Goal: Task Accomplishment & Management: Manage account settings

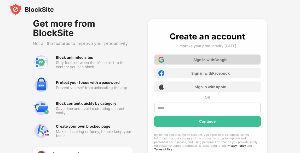
click at [207, 60] on div "Sign in with Google" at bounding box center [211, 60] width 34 height 4
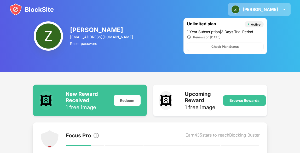
click at [282, 9] on img at bounding box center [284, 9] width 6 height 6
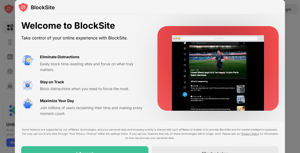
scroll to position [3, 0]
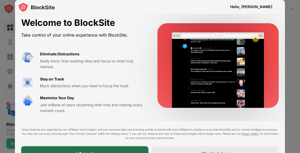
click at [127, 150] on div "I Accept" at bounding box center [84, 153] width 127 height 15
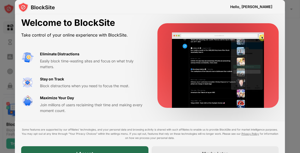
scroll to position [0, 0]
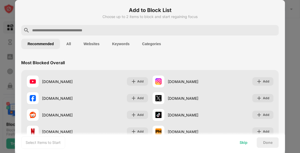
click at [239, 143] on div "Skip" at bounding box center [244, 143] width 20 height 10
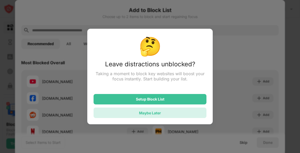
click at [174, 113] on div "Maybe Later" at bounding box center [150, 113] width 113 height 10
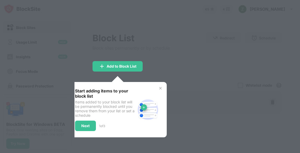
click at [158, 90] on div "Start adding items to your block list Items added to your block list will be pe…" at bounding box center [118, 109] width 86 height 43
click at [159, 89] on img at bounding box center [161, 88] width 4 height 4
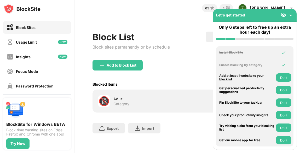
scroll to position [1, 0]
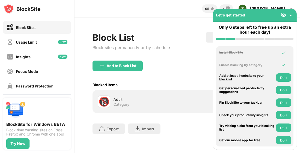
click at [291, 15] on img at bounding box center [291, 15] width 5 height 5
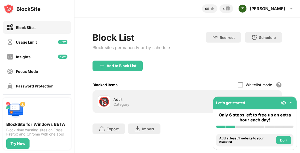
click at [293, 101] on img at bounding box center [291, 102] width 5 height 5
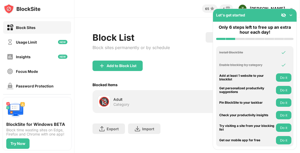
click at [291, 15] on img at bounding box center [291, 15] width 5 height 5
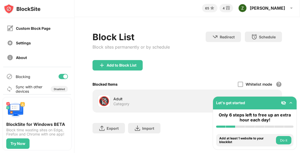
scroll to position [73, 0]
click at [58, 89] on div "Disabled" at bounding box center [59, 88] width 11 height 3
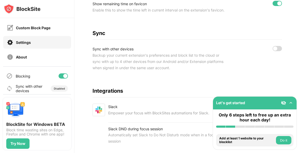
scroll to position [276, 0]
click at [279, 52] on div at bounding box center [277, 48] width 9 height 5
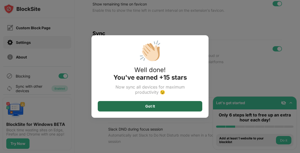
click at [163, 105] on div "Got It" at bounding box center [150, 106] width 105 height 10
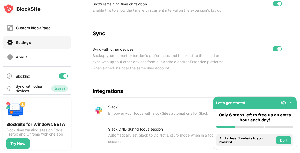
click at [291, 104] on img at bounding box center [291, 102] width 5 height 5
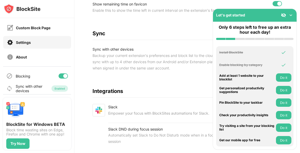
click at [291, 16] on img at bounding box center [291, 15] width 5 height 5
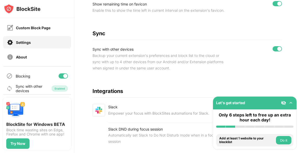
click at [37, 42] on div "Settings" at bounding box center [37, 42] width 68 height 13
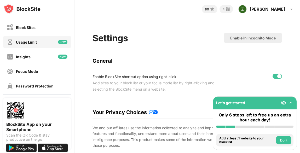
click at [29, 40] on div "Usage Limit" at bounding box center [26, 42] width 21 height 4
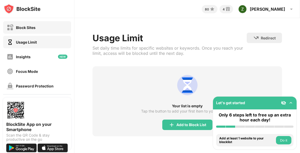
click at [36, 28] on div "Block Sites" at bounding box center [37, 27] width 68 height 13
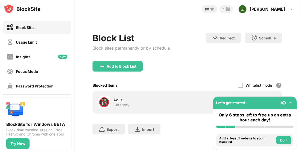
scroll to position [77, 0]
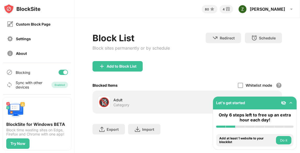
click at [33, 84] on div "Sync with other devices" at bounding box center [29, 85] width 27 height 9
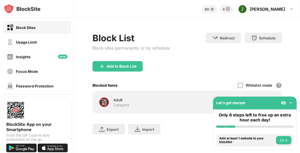
click at [291, 103] on img at bounding box center [291, 102] width 5 height 5
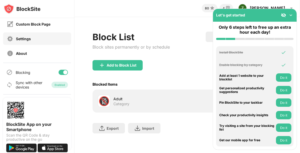
scroll to position [76, 0]
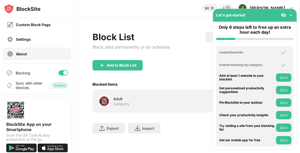
click at [43, 42] on div "Settings" at bounding box center [37, 39] width 68 height 13
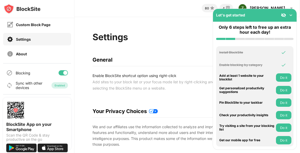
scroll to position [297, 0]
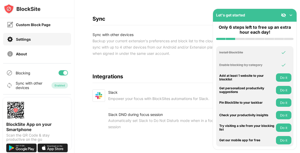
click at [293, 13] on img at bounding box center [291, 15] width 5 height 5
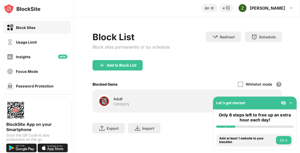
scroll to position [1, 0]
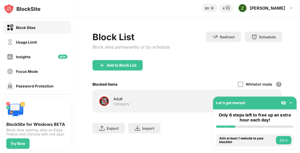
scroll to position [1, 0]
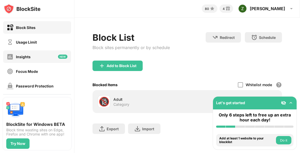
click at [37, 57] on div "Insights" at bounding box center [37, 56] width 68 height 13
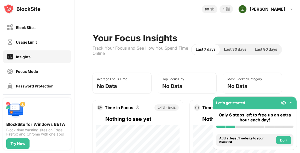
click at [34, 45] on div "Usage Limit" at bounding box center [22, 42] width 30 height 7
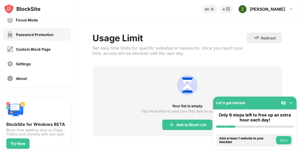
scroll to position [77, 0]
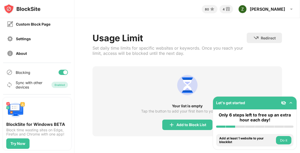
click at [35, 86] on div "Sync with other devices" at bounding box center [29, 85] width 27 height 9
click at [24, 83] on div "Sync with other devices" at bounding box center [29, 85] width 27 height 9
click at [59, 87] on div "Enabled" at bounding box center [60, 85] width 16 height 6
